Goal: Find contact information: Find contact information

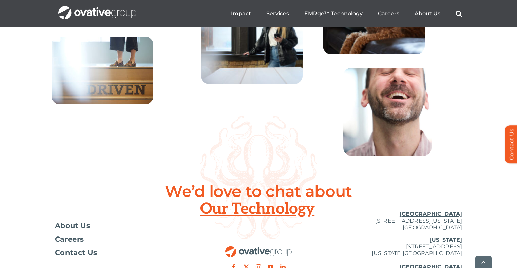
scroll to position [2504, 0]
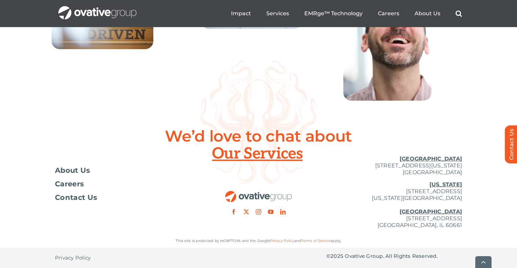
click at [455, 214] on u "[GEOGRAPHIC_DATA]" at bounding box center [430, 211] width 62 height 6
drag, startPoint x: 440, startPoint y: 221, endPoint x: 399, endPoint y: 218, distance: 41.8
click at [399, 218] on p "[US_STATE][GEOGRAPHIC_DATA][STREET_ADDRESS][US_STATE] [GEOGRAPHIC_DATA] [STREET…" at bounding box center [394, 204] width 136 height 47
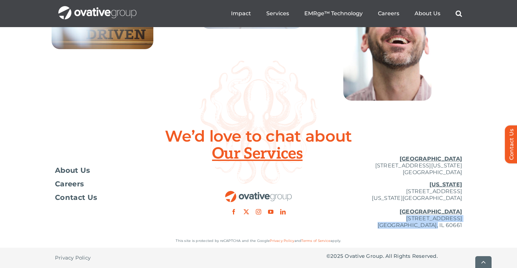
drag, startPoint x: 355, startPoint y: 221, endPoint x: 465, endPoint y: 225, distance: 109.9
click at [465, 225] on div "Toggle Navigation About Us Careers Contact Us [GEOGRAPHIC_DATA] [STREET_ADDRESS…" at bounding box center [258, 192] width 517 height 84
copy p "[STREET_ADDRESS]"
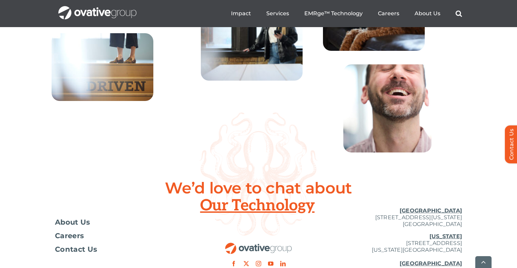
click at [222, 166] on icon at bounding box center [258, 174] width 118 height 123
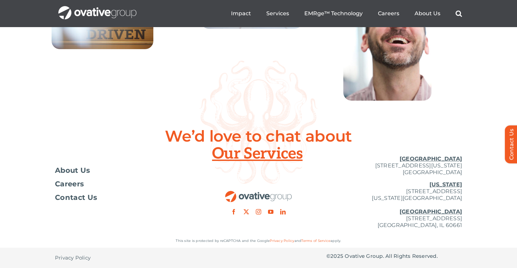
scroll to position [2496, 0]
drag, startPoint x: 462, startPoint y: 181, endPoint x: 356, endPoint y: 170, distance: 106.0
click at [356, 170] on div "Toggle Navigation About Us Careers Contact Us [GEOGRAPHIC_DATA] [STREET_ADDRESS…" at bounding box center [258, 192] width 517 height 84
click at [370, 174] on p "[GEOGRAPHIC_DATA] [STREET_ADDRESS][US_STATE]" at bounding box center [394, 166] width 136 height 20
drag, startPoint x: 355, startPoint y: 174, endPoint x: 474, endPoint y: 182, distance: 118.6
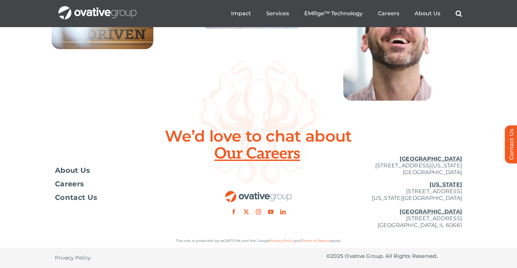
click at [474, 182] on div "Toggle Navigation About Us Careers Contact Us [GEOGRAPHIC_DATA] [STREET_ADDRESS…" at bounding box center [258, 192] width 517 height 84
copy p "[STREET_ADDRESS][US_STATE]"
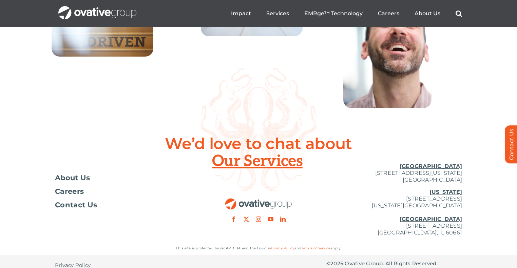
click at [253, 119] on icon at bounding box center [258, 129] width 118 height 123
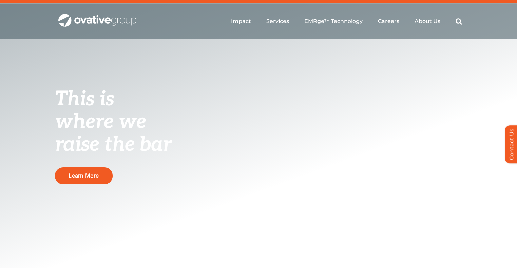
scroll to position [0, 0]
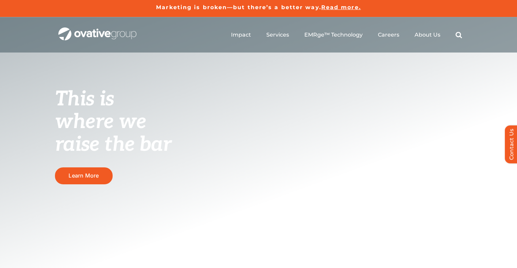
click at [454, 38] on ul "Impact Expert Insights Case Studies Awards & Press Services Media Measurement C…" at bounding box center [346, 35] width 231 height 22
click at [458, 39] on ul "Impact Expert Insights Case Studies Awards & Press Services Media Measurement C…" at bounding box center [346, 35] width 231 height 22
click at [458, 36] on link "Search" at bounding box center [458, 34] width 6 height 7
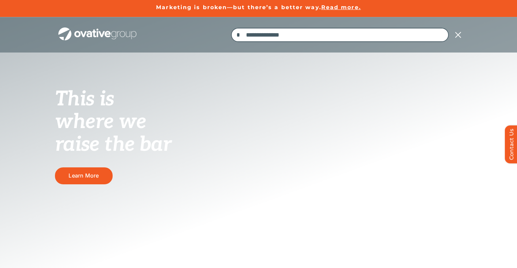
type input "**********"
click at [231, 28] on input "*" at bounding box center [238, 35] width 14 height 14
